Goal: Find specific page/section: Find specific page/section

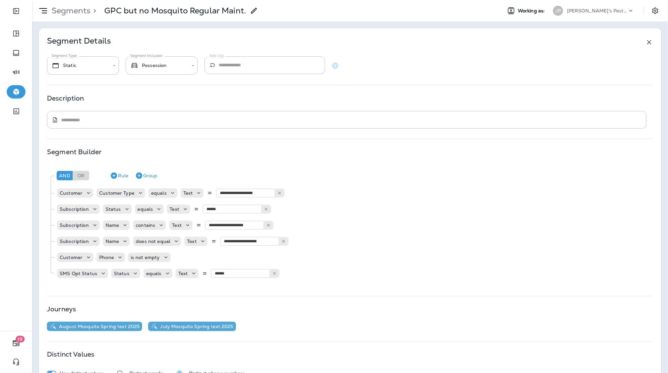
scroll to position [15, 0]
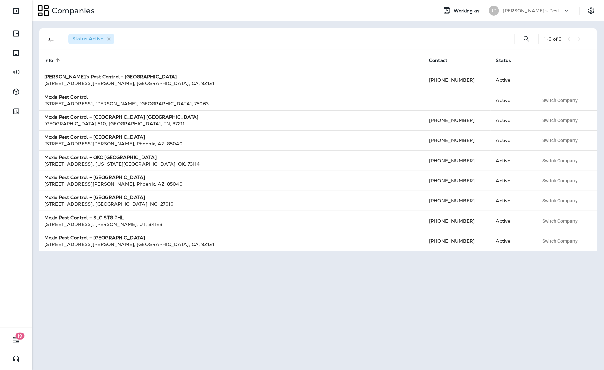
click at [420, 298] on div "Status : Active 1 - 9 of 9 Info sorted ascending Contact Status [PERSON_NAME]'s…" at bounding box center [318, 195] width 572 height 349
click at [393, 288] on div "Status : Active 1 - 9 of 9 Info sorted ascending Contact Status [PERSON_NAME]'s…" at bounding box center [318, 195] width 572 height 349
drag, startPoint x: 393, startPoint y: 286, endPoint x: 406, endPoint y: 261, distance: 28.5
click at [393, 286] on div "Status : Active 1 - 9 of 9 Info sorted ascending Contact Status [PERSON_NAME]'s…" at bounding box center [318, 195] width 572 height 349
click at [375, 275] on div "Status : Active 1 - 9 of 9 Info sorted ascending Contact Status [PERSON_NAME]'s…" at bounding box center [318, 195] width 572 height 349
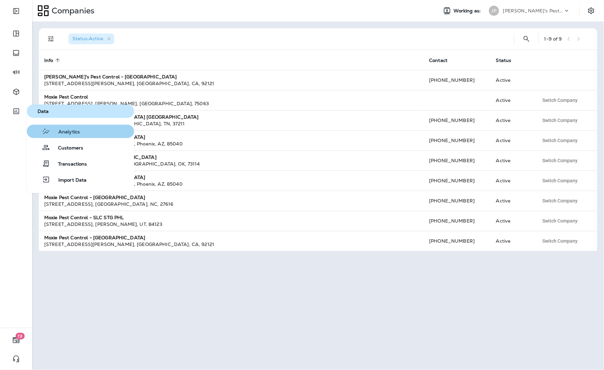
click at [75, 131] on span "Analytics" at bounding box center [65, 132] width 30 height 6
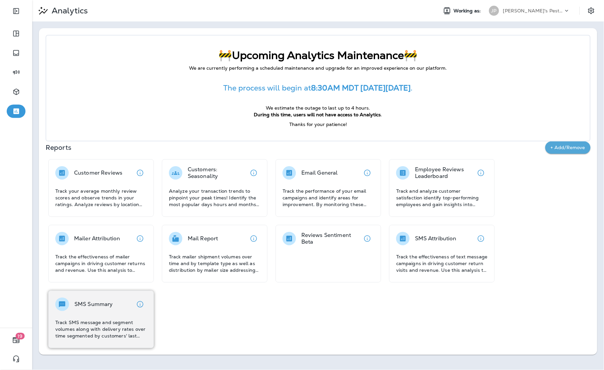
click at [79, 312] on div "SMS Summary Track SMS message and segment volumes along with delivery rates ove…" at bounding box center [101, 319] width 92 height 42
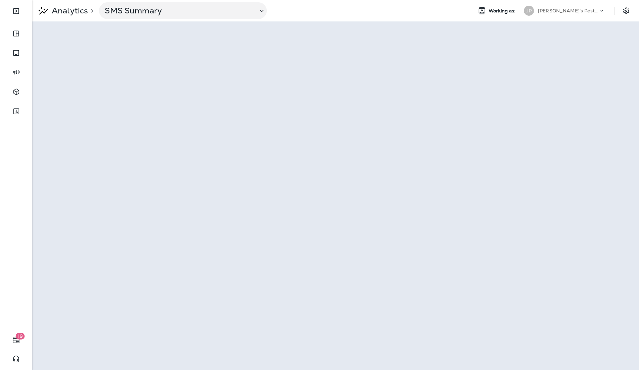
click at [472, 15] on div "Working as: JP Joshua's Pest Control - [GEOGRAPHIC_DATA]" at bounding box center [540, 10] width 137 height 13
click at [569, 13] on div "[PERSON_NAME]'s Pest Control - [GEOGRAPHIC_DATA]" at bounding box center [568, 11] width 60 height 10
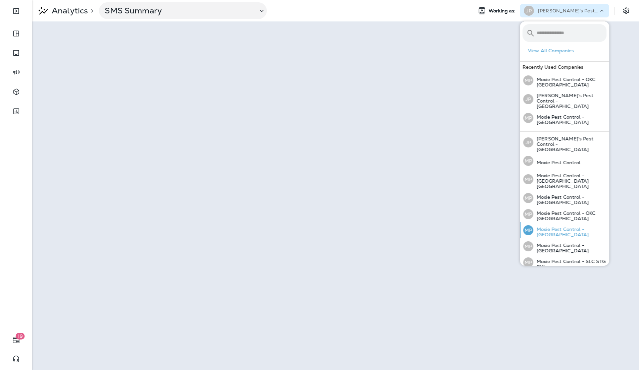
scroll to position [6, 0]
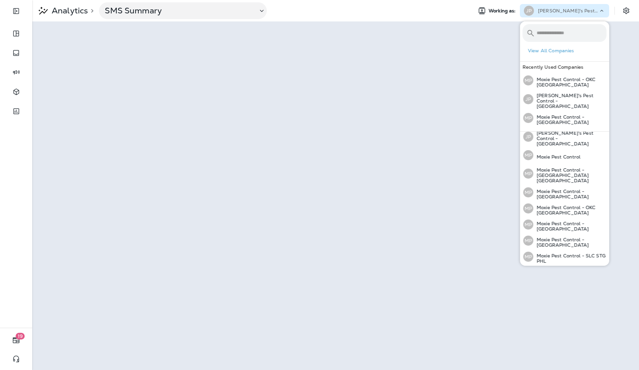
click at [580, 269] on p "Moxie Pest Control - [GEOGRAPHIC_DATA]" at bounding box center [569, 274] width 73 height 11
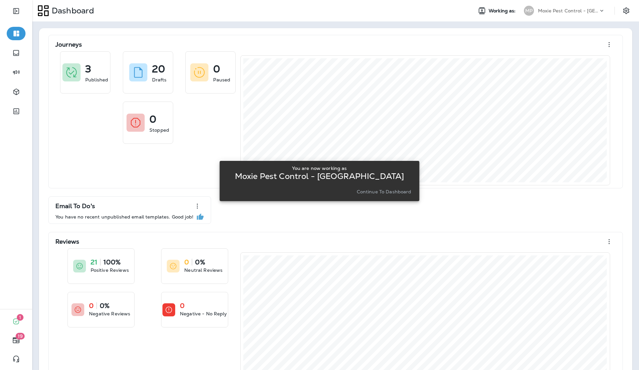
click at [237, 42] on div "You are now working as Moxie Pest Control - [GEOGRAPHIC_DATA] Continue to Dashb…" at bounding box center [319, 181] width 200 height 362
click at [372, 195] on button "Continue to Dashboard" at bounding box center [384, 191] width 60 height 9
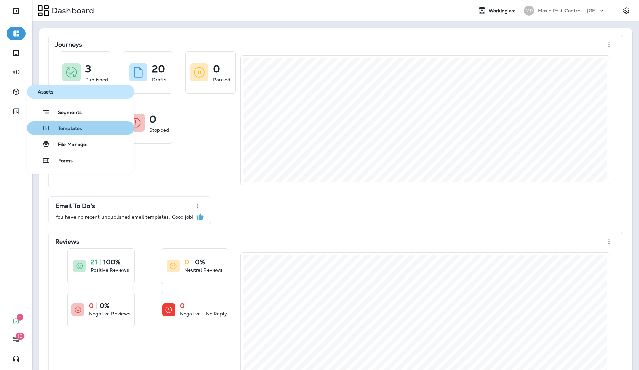
click at [69, 133] on button "Templates" at bounding box center [80, 127] width 107 height 13
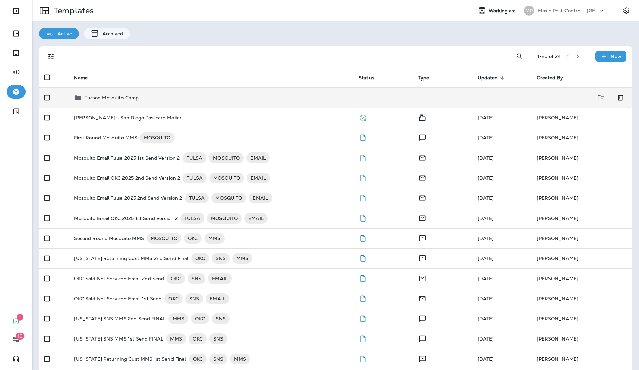
click at [127, 92] on td "Tucson Mosquito Camp" at bounding box center [210, 98] width 285 height 20
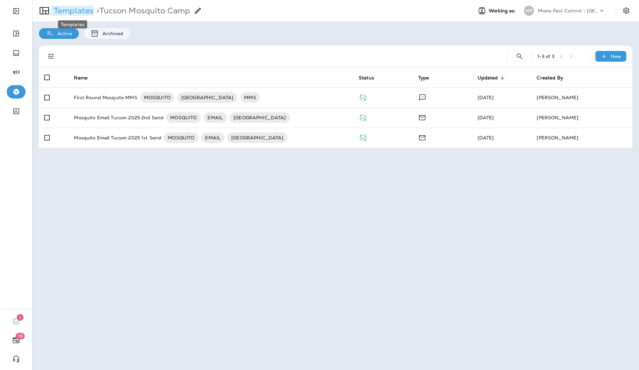
click at [72, 13] on p "Templates" at bounding box center [72, 11] width 43 height 10
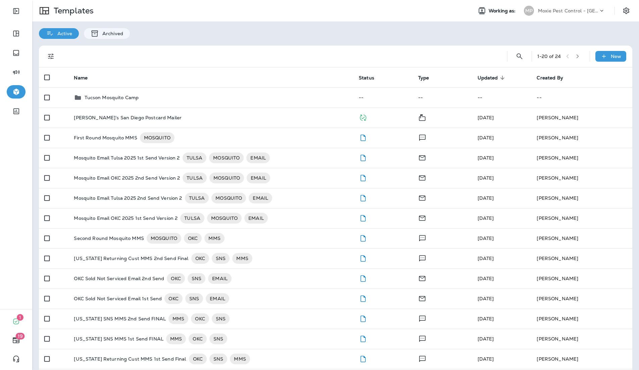
click at [191, 37] on div "Active Archived" at bounding box center [335, 29] width 606 height 17
drag, startPoint x: 273, startPoint y: 32, endPoint x: 265, endPoint y: 32, distance: 8.0
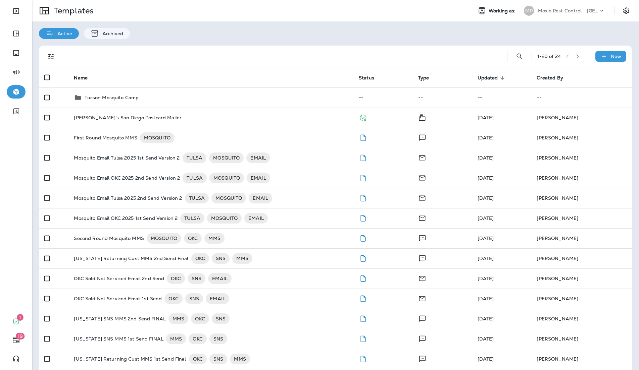
click at [273, 32] on div "Active Archived" at bounding box center [335, 29] width 606 height 17
click at [270, 32] on div "Active Archived" at bounding box center [335, 29] width 606 height 17
click at [504, 36] on div "Active Archived" at bounding box center [335, 29] width 606 height 17
click at [575, 27] on div "Active Archived" at bounding box center [335, 29] width 606 height 17
click at [294, 38] on div "Active Archived" at bounding box center [335, 29] width 606 height 17
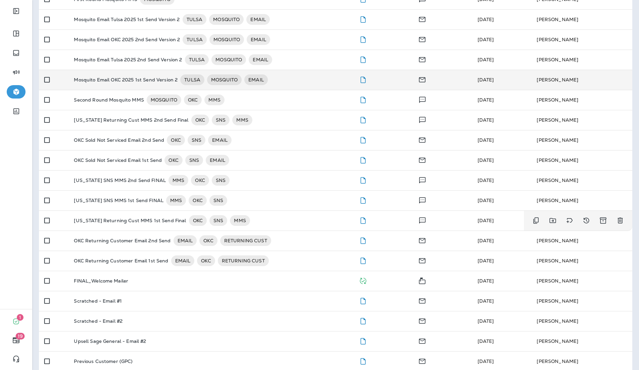
scroll to position [147, 0]
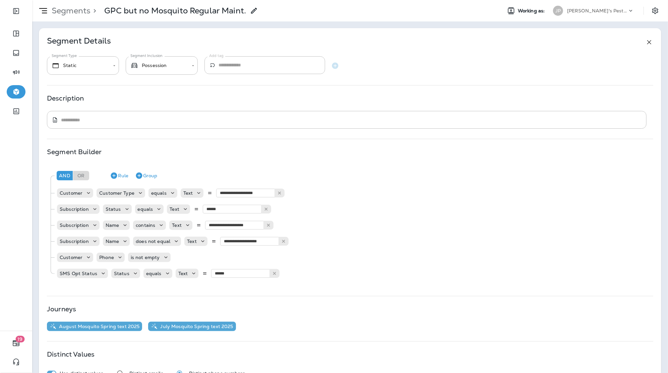
scroll to position [15, 0]
